Goal: Information Seeking & Learning: Learn about a topic

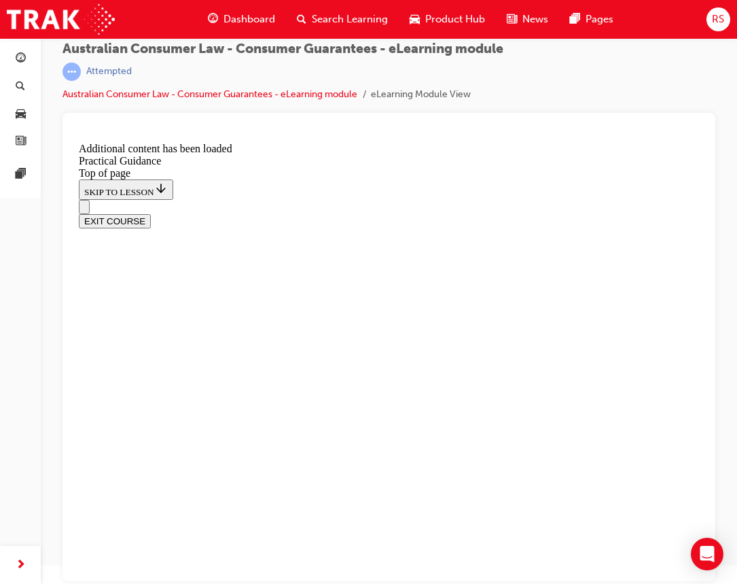
scroll to position [2052, 0]
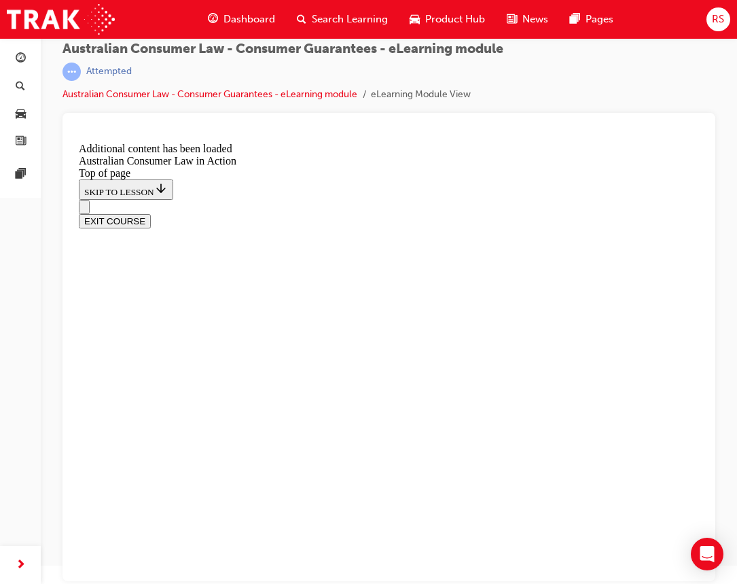
scroll to position [1253, 0]
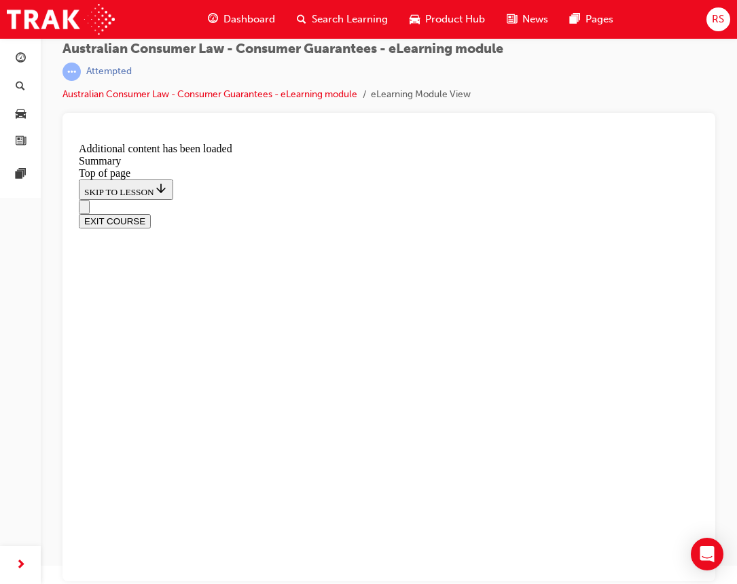
scroll to position [1143, 0]
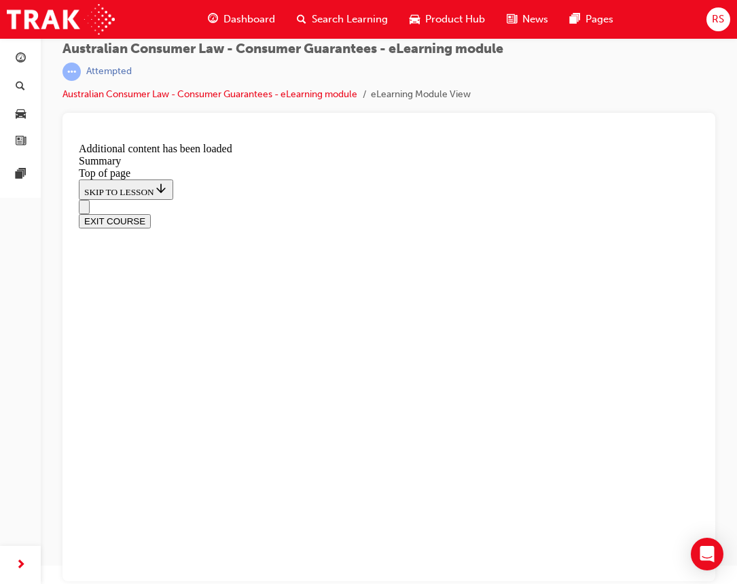
scroll to position [60, 0]
drag, startPoint x: 567, startPoint y: 236, endPoint x: 557, endPoint y: 251, distance: 18.7
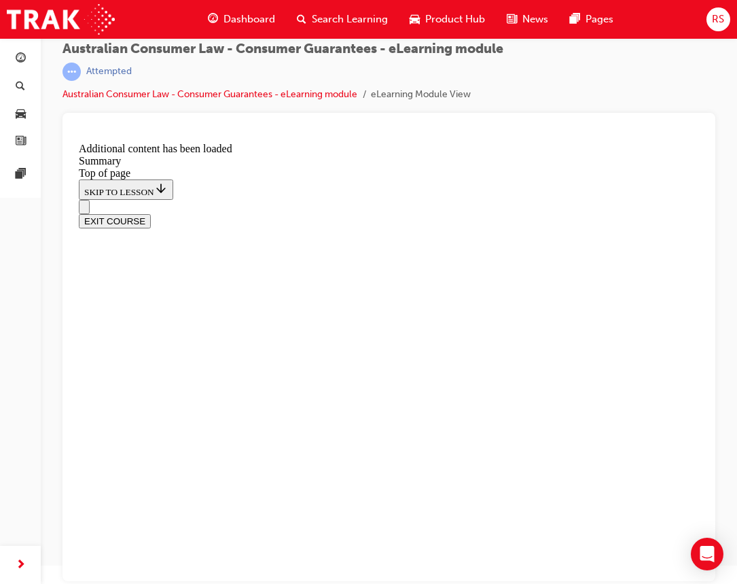
drag, startPoint x: 381, startPoint y: 434, endPoint x: 379, endPoint y: 455, distance: 21.2
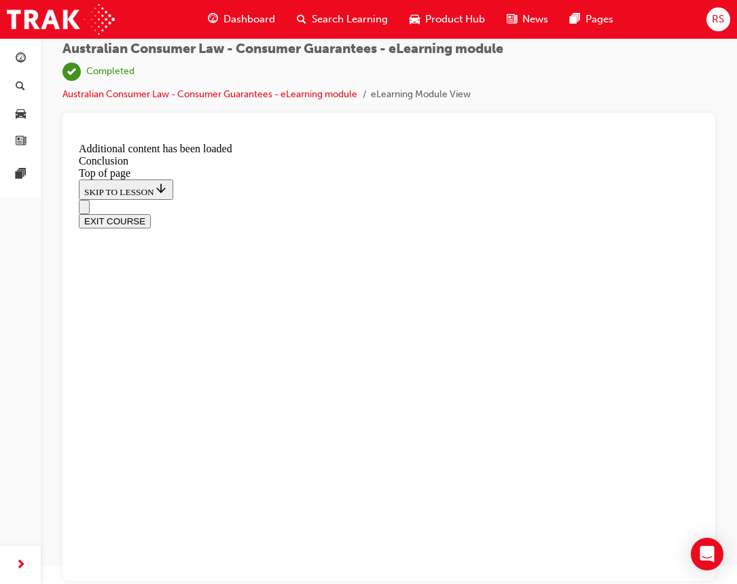
scroll to position [141, 0]
click at [151, 214] on button "EXIT COURSE" at bounding box center [115, 221] width 72 height 14
click at [21, 59] on span "guage-icon" at bounding box center [21, 59] width 10 height 12
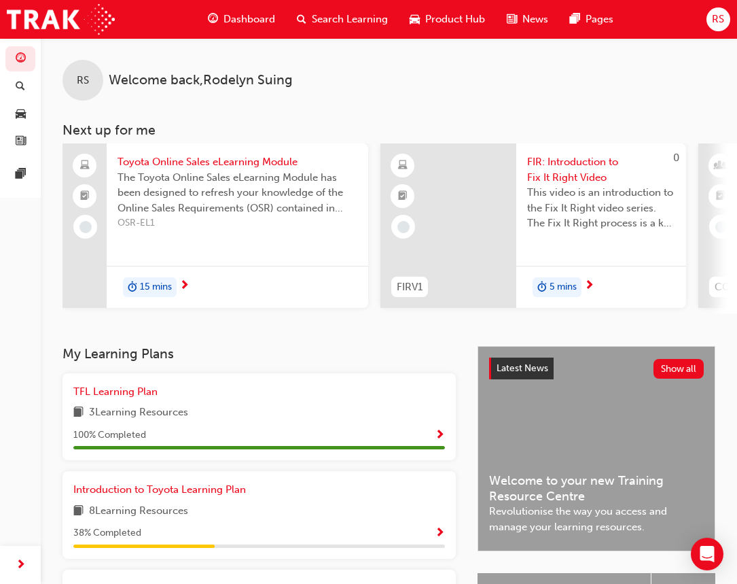
click at [342, 16] on span "Search Learning" at bounding box center [350, 20] width 76 height 16
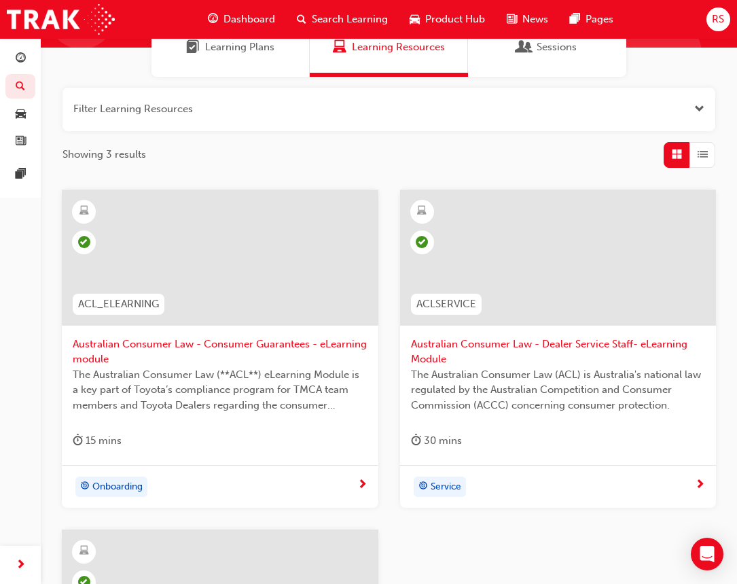
scroll to position [204, 0]
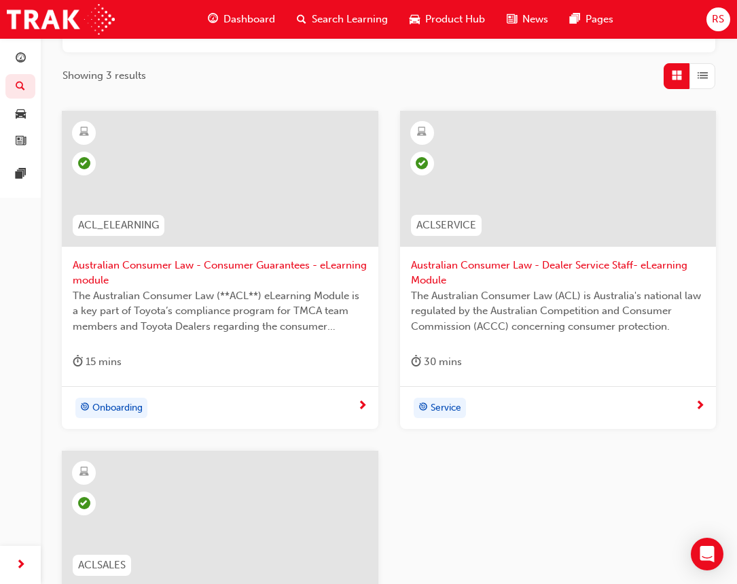
click at [255, 16] on span "Dashboard" at bounding box center [250, 20] width 52 height 16
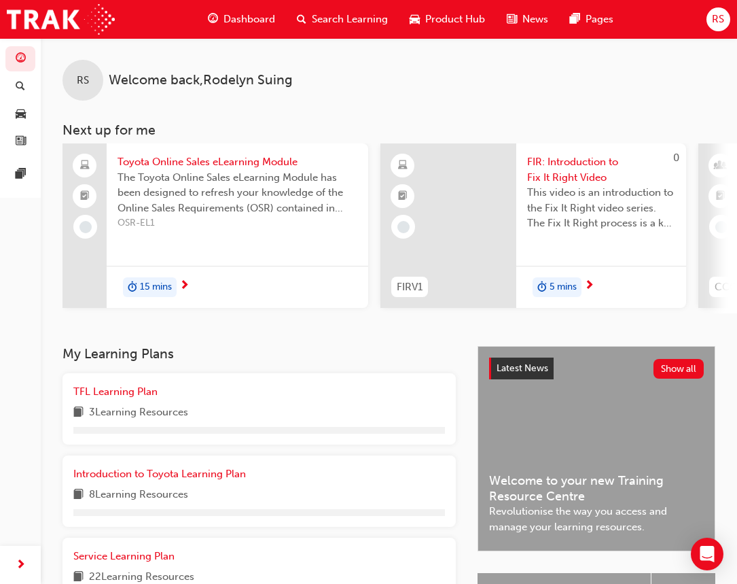
click at [330, 16] on span "Search Learning" at bounding box center [350, 20] width 76 height 16
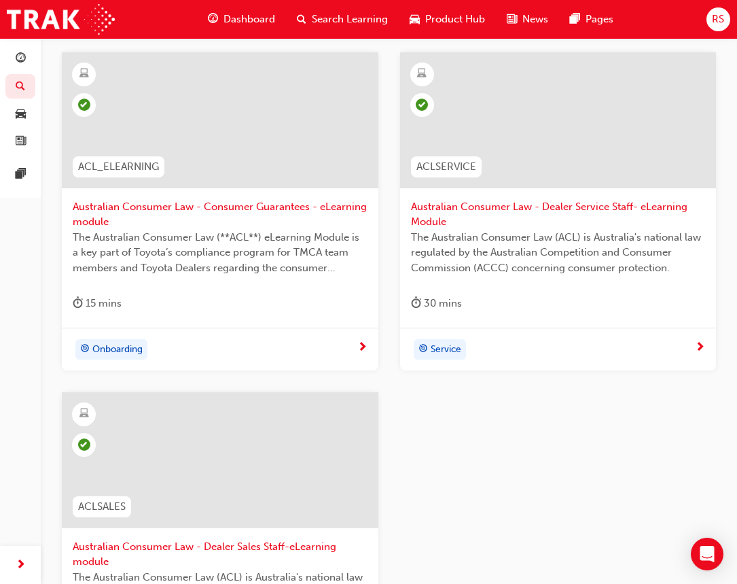
scroll to position [181, 0]
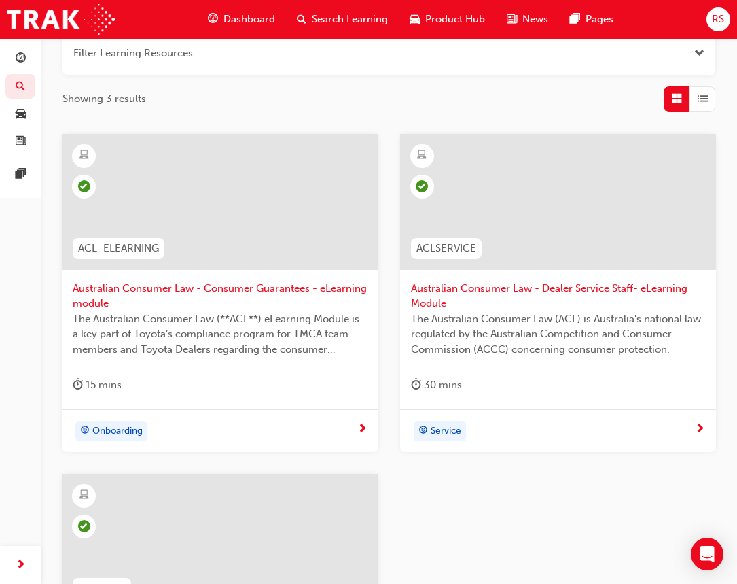
click at [226, 285] on span "Australian Consumer Law - Consumer Guarantees - eLearning module" at bounding box center [220, 296] width 295 height 31
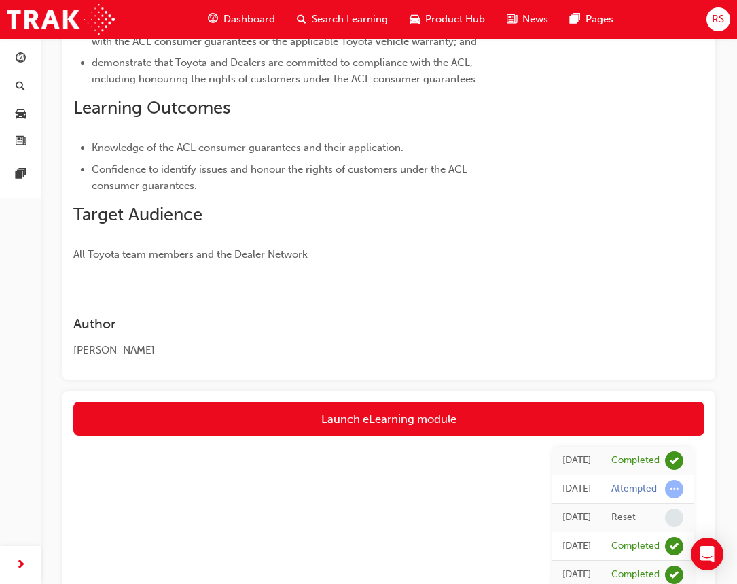
scroll to position [614, 0]
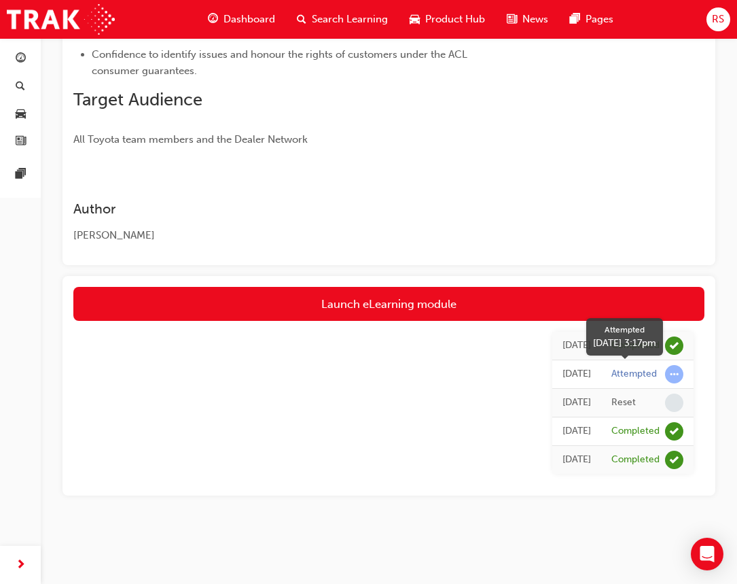
click at [673, 374] on span "learningRecordVerb_ATTEMPT-icon" at bounding box center [674, 374] width 18 height 18
drag, startPoint x: 538, startPoint y: 376, endPoint x: 571, endPoint y: 373, distance: 33.5
click at [563, 376] on div "[DATE]" at bounding box center [577, 374] width 29 height 16
click at [680, 376] on span "learningRecordVerb_ATTEMPT-icon" at bounding box center [674, 374] width 18 height 18
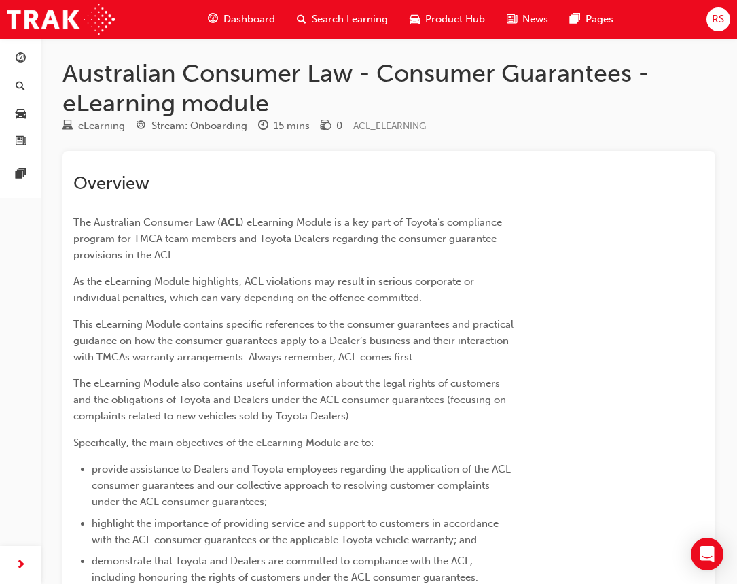
scroll to position [0, 0]
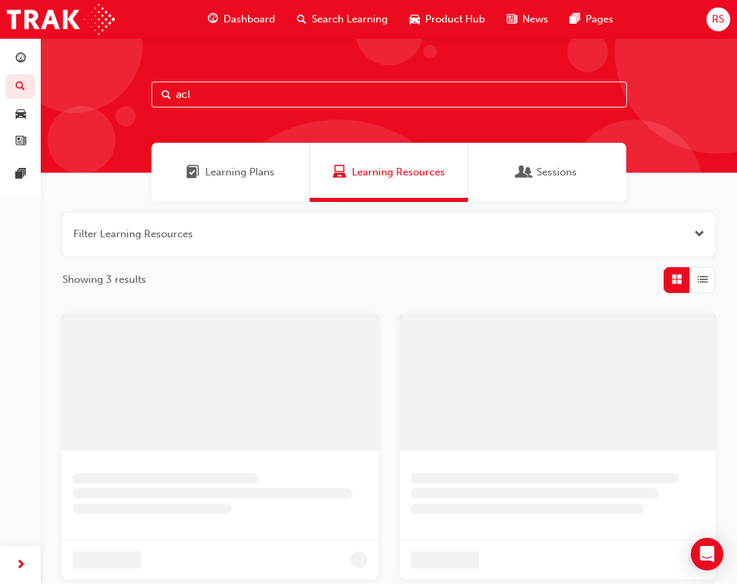
scroll to position [181, 0]
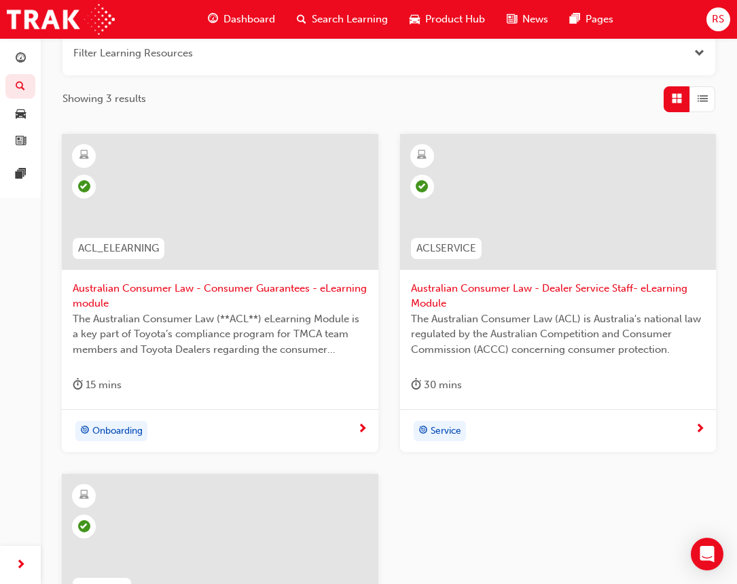
click at [566, 515] on div "ACL_ELEARNING Australian Consumer Law - Consumer Guarantees - eLearning module …" at bounding box center [389, 474] width 676 height 680
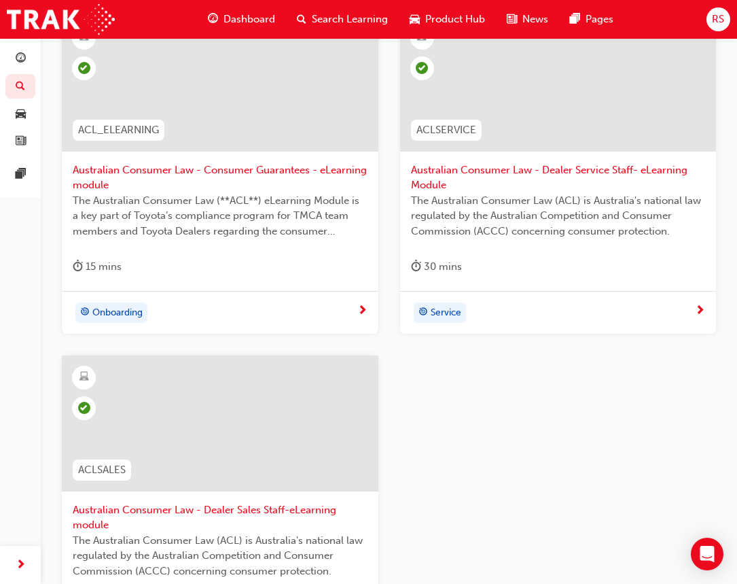
scroll to position [317, 0]
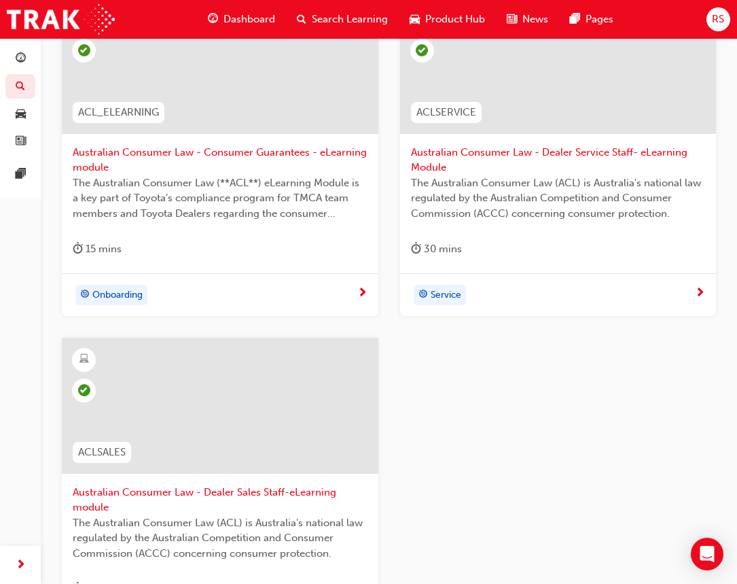
click at [517, 286] on div "Service" at bounding box center [553, 295] width 285 height 20
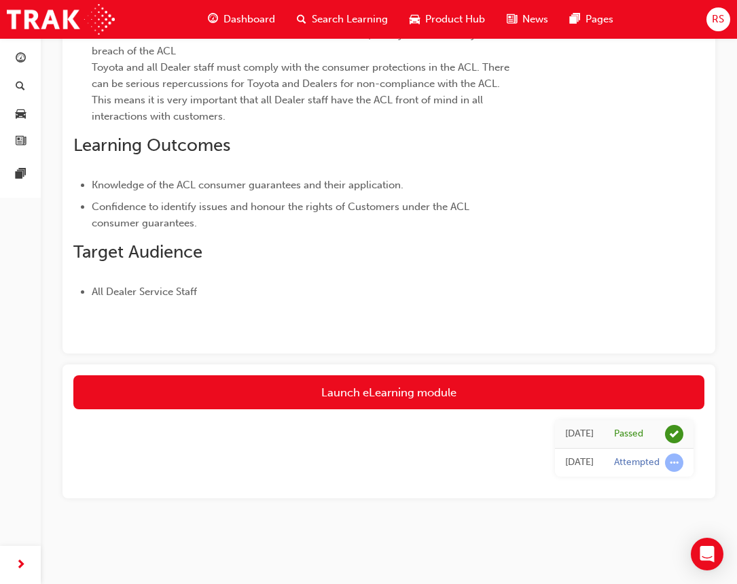
scroll to position [353, 0]
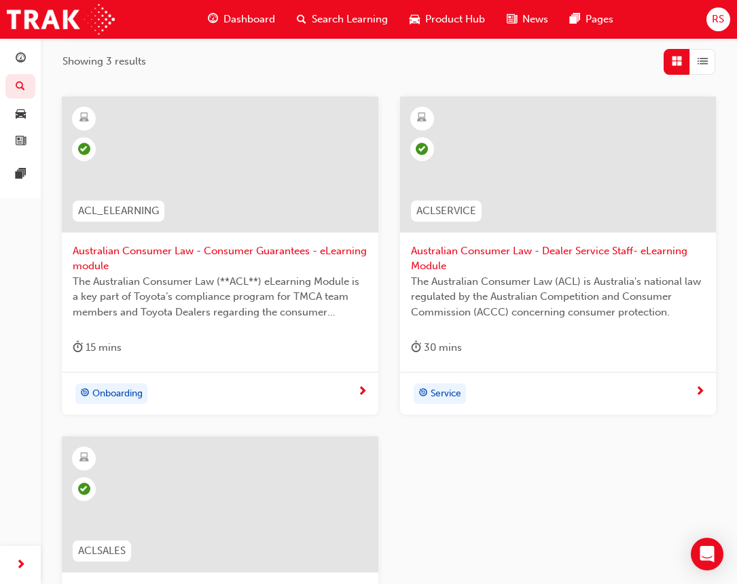
scroll to position [272, 0]
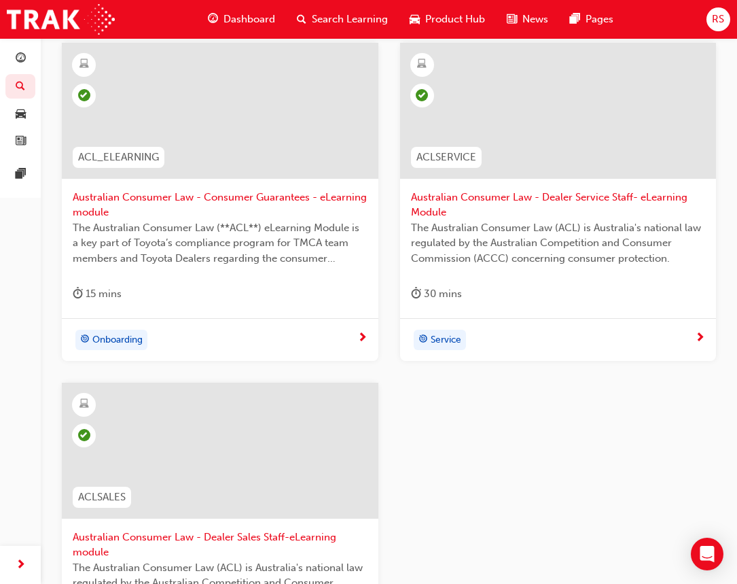
click at [217, 287] on div "15 mins" at bounding box center [220, 296] width 295 height 22
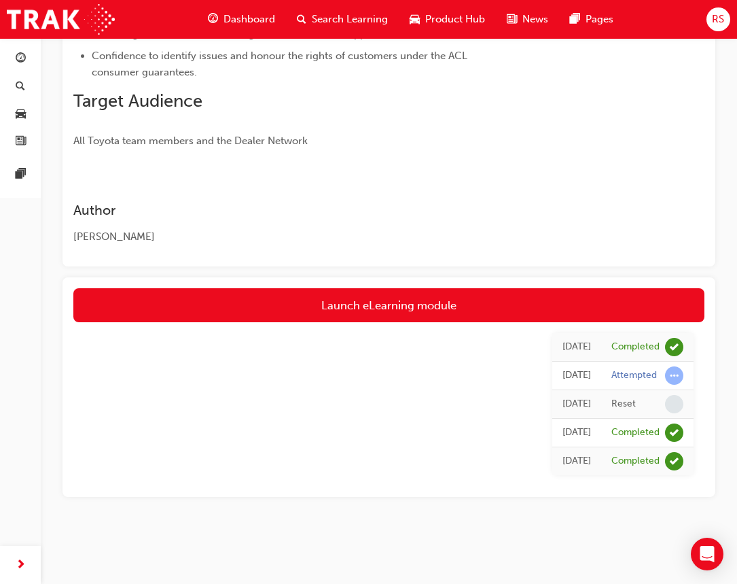
scroll to position [614, 0]
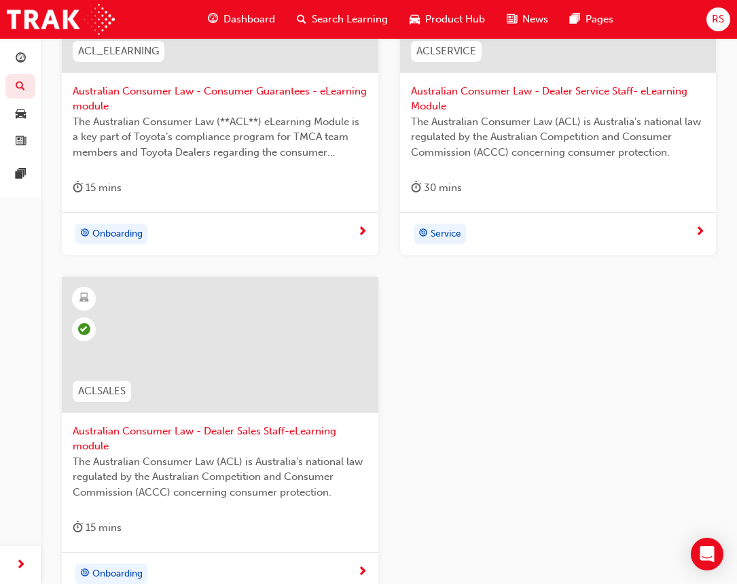
scroll to position [521, 0]
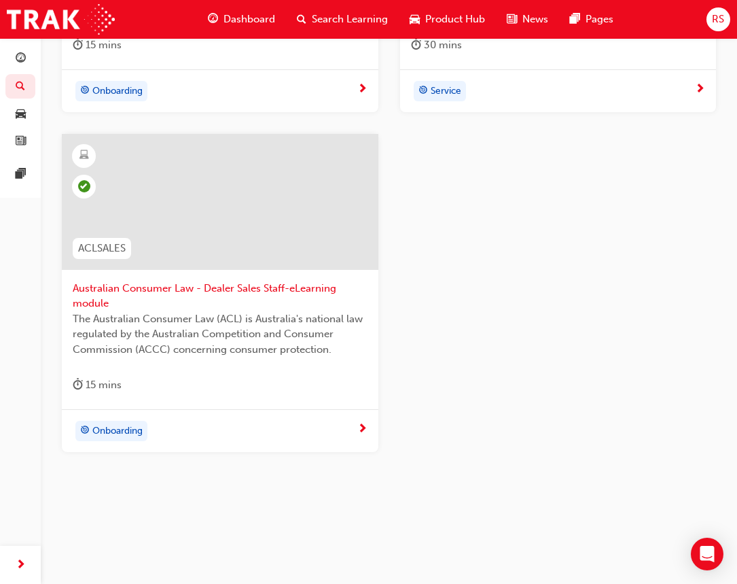
click at [239, 366] on div "Australian Consumer Law - Dealer Sales Staff-eLearning module The Australian Co…" at bounding box center [220, 272] width 317 height 276
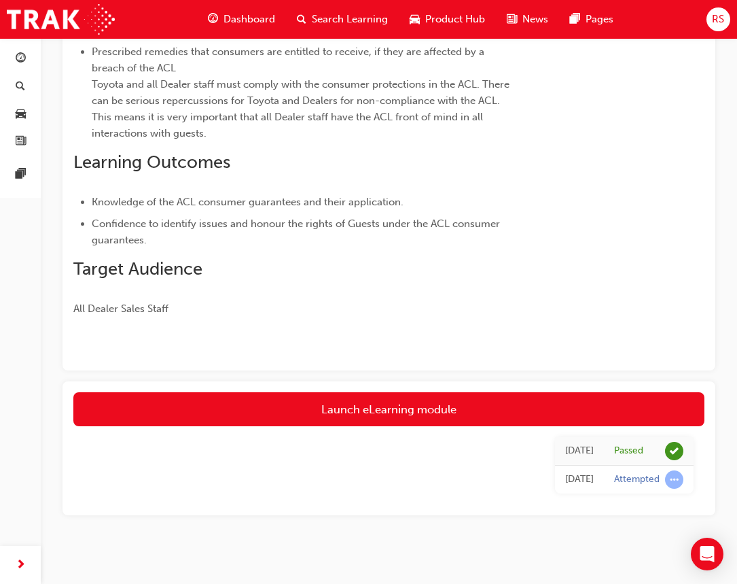
scroll to position [353, 0]
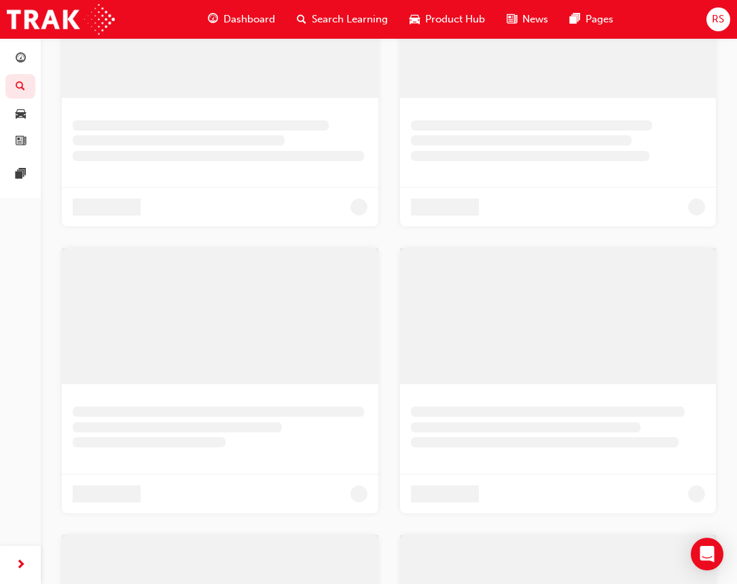
scroll to position [521, 0]
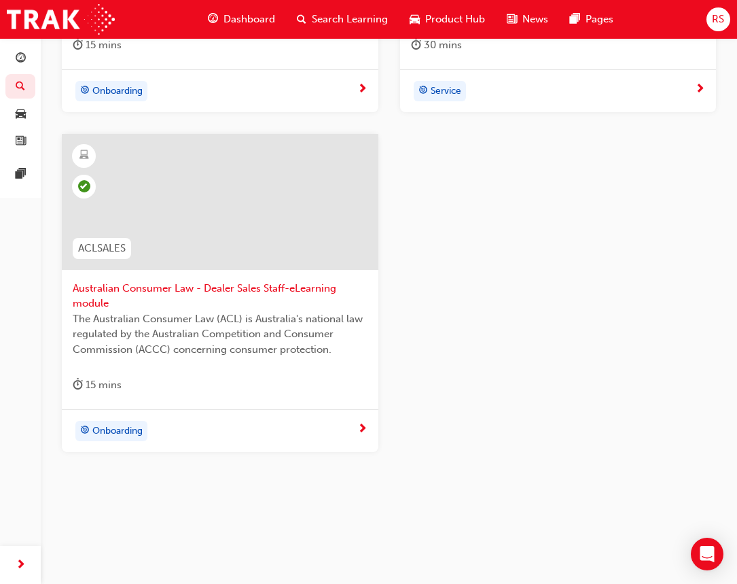
click at [247, 328] on span "The Australian Consumer Law (ACL) is Australia's national law regulated by the …" at bounding box center [220, 334] width 295 height 46
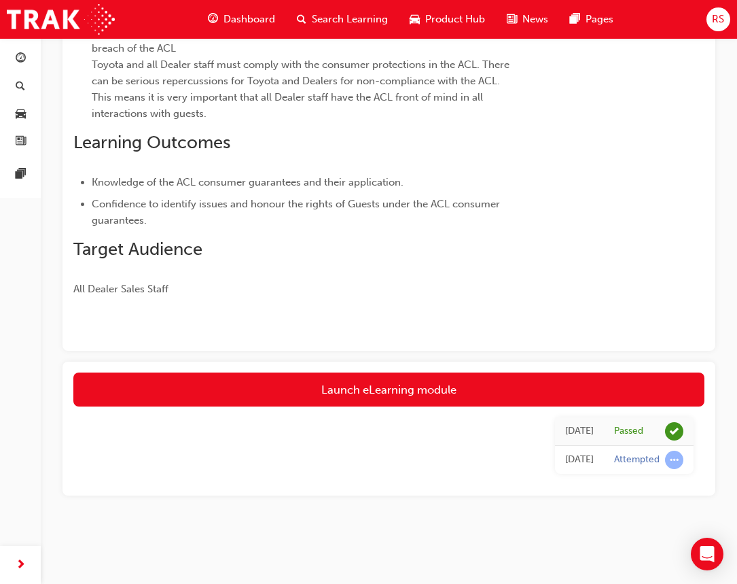
scroll to position [353, 0]
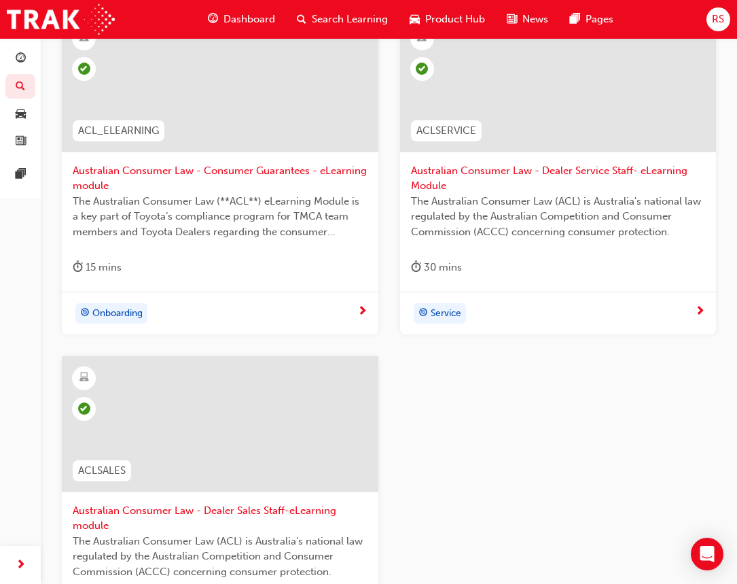
scroll to position [340, 0]
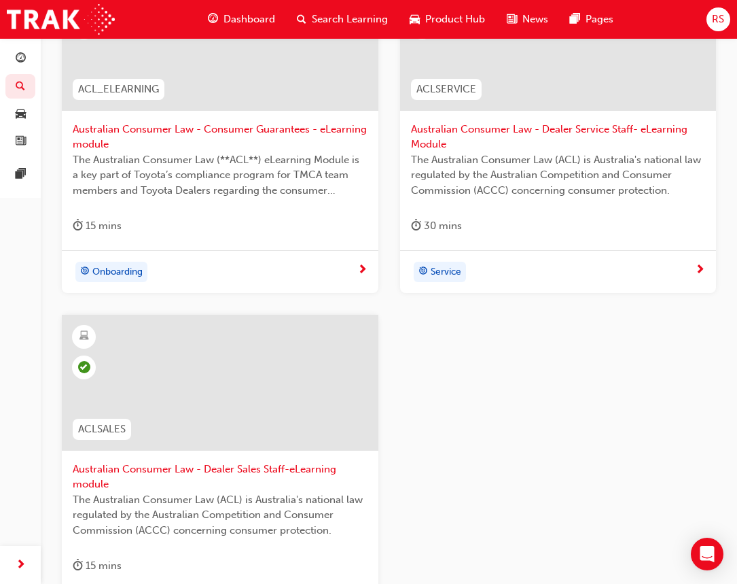
click at [207, 207] on div "Australian Consumer Law - Consumer Guarantees - eLearning module The Australian…" at bounding box center [220, 113] width 317 height 276
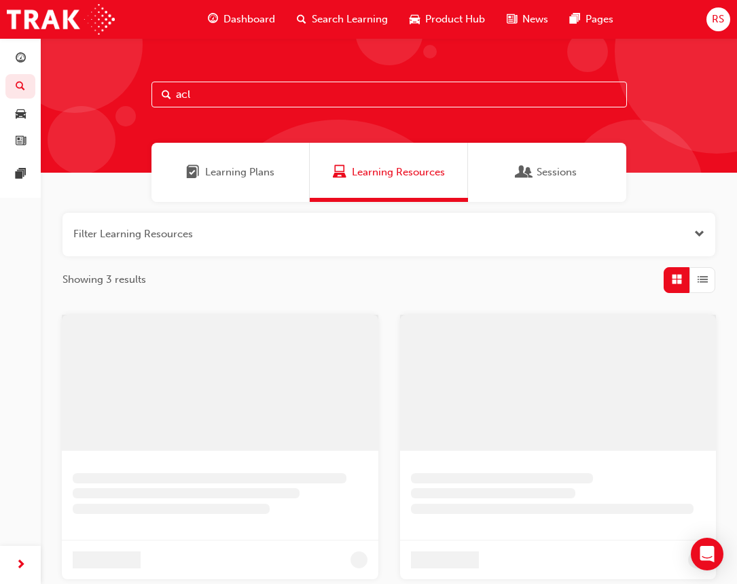
scroll to position [340, 0]
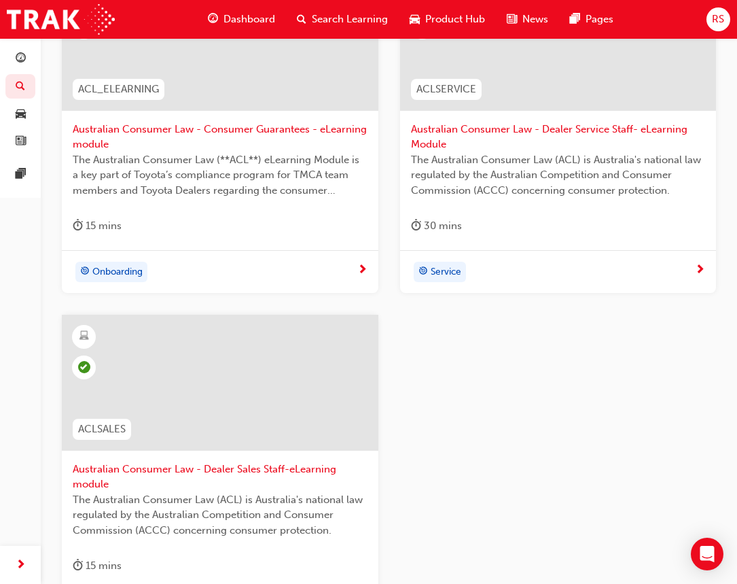
click at [544, 442] on div "ACL_ELEARNING Australian Consumer Law - Consumer Guarantees - eLearning module …" at bounding box center [389, 315] width 676 height 680
